Goal: Task Accomplishment & Management: Use online tool/utility

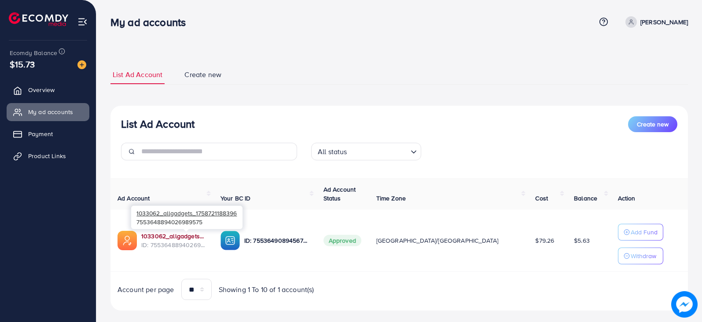
click at [206, 237] on link "1033062_allgadgets_1758721188396" at bounding box center [173, 235] width 65 height 9
click at [54, 154] on span "Product Links" at bounding box center [49, 155] width 38 height 9
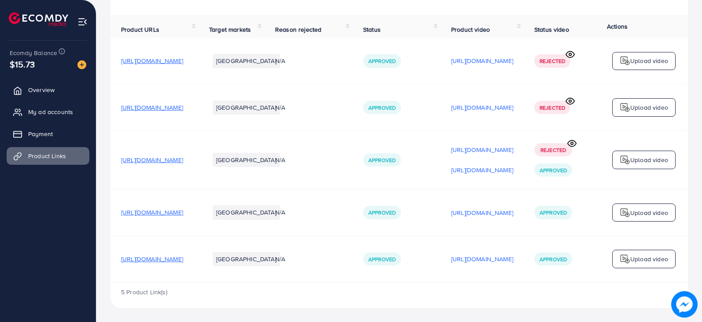
scroll to position [85, 0]
click at [183, 256] on span "https://allgadgets.store/products/electric-portable-grinder-for-coffee-and-masa…" at bounding box center [152, 258] width 62 height 9
click at [58, 115] on span "My ad accounts" at bounding box center [52, 111] width 45 height 9
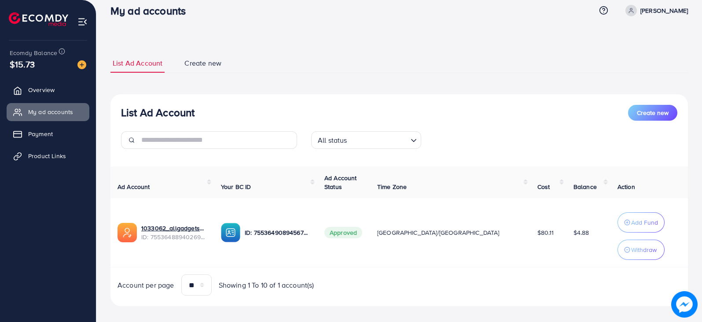
scroll to position [20, 0]
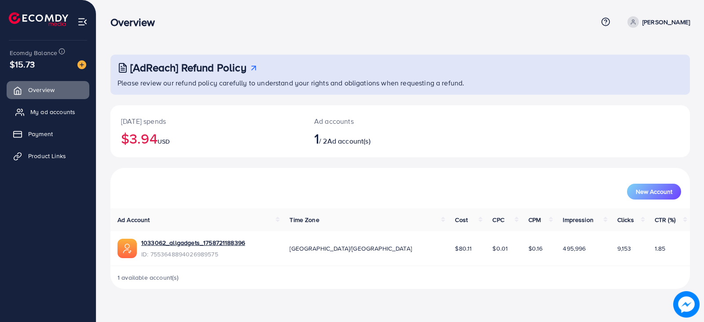
click at [55, 112] on span "My ad accounts" at bounding box center [52, 111] width 45 height 9
